Goal: Task Accomplishment & Management: Use online tool/utility

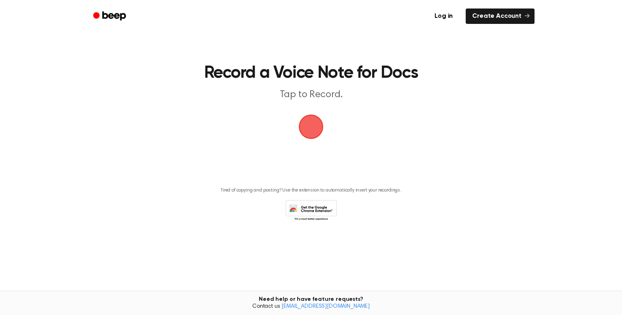
click at [311, 118] on span "button" at bounding box center [311, 127] width 28 height 28
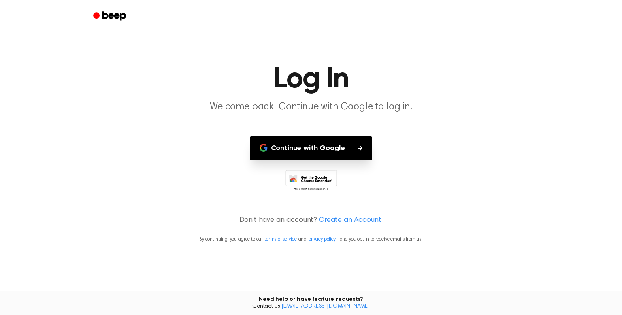
click at [302, 151] on button "Continue with Google" at bounding box center [311, 148] width 123 height 24
click at [363, 65] on h1 "Log In" at bounding box center [311, 79] width 414 height 29
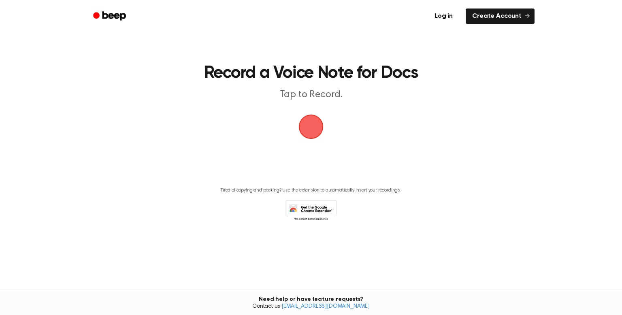
click at [480, 223] on main "Record a Voice Note for Docs Tap to Record. Tired of copying and pasting? Use t…" at bounding box center [311, 138] width 622 height 276
